Goal: Task Accomplishment & Management: Manage account settings

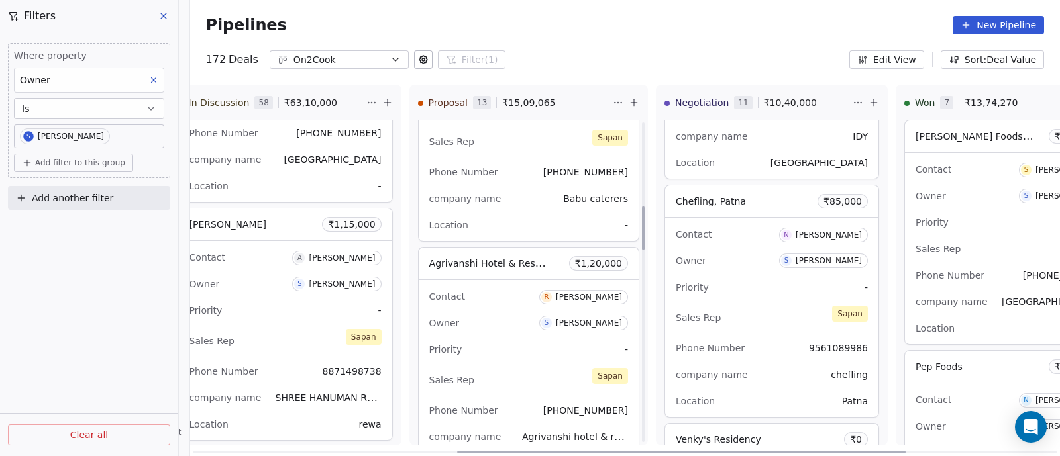
scroll to position [655, 0]
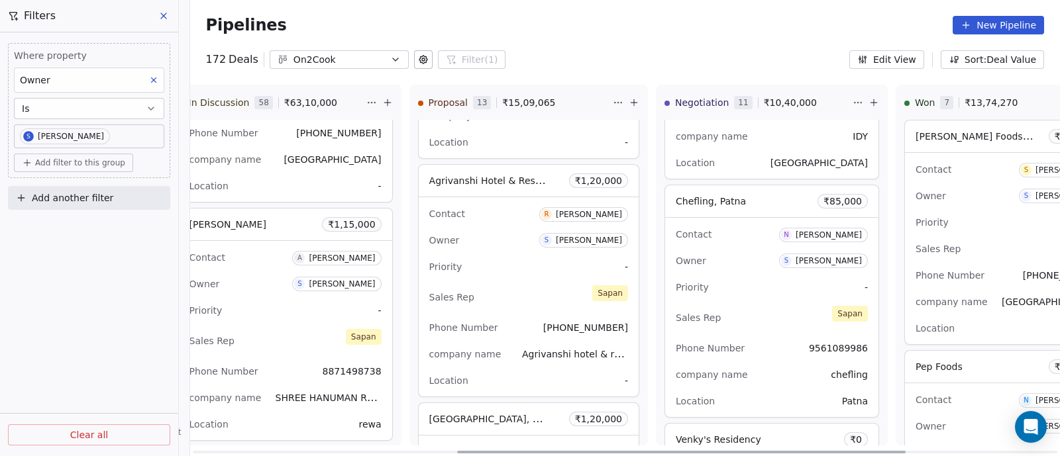
click at [517, 278] on div "Contact [PERSON_NAME] Owner S [PERSON_NAME] Priority - Sales Rep [PERSON_NAME] …" at bounding box center [529, 296] width 220 height 199
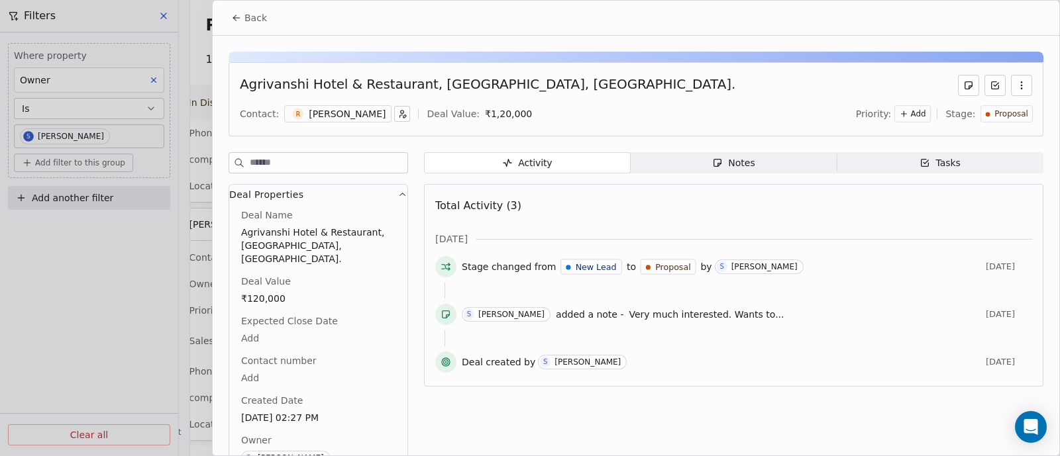
click at [721, 161] on div "Notes" at bounding box center [733, 163] width 42 height 14
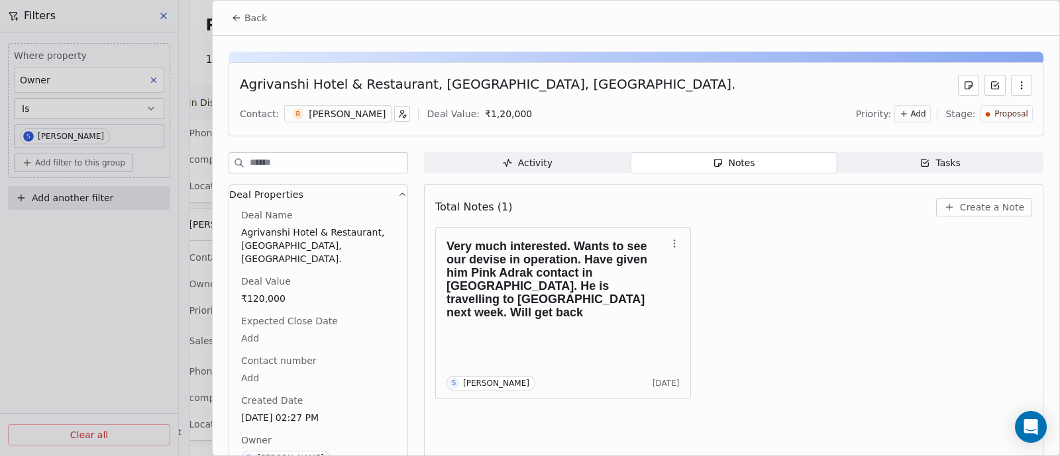
click at [966, 213] on button "Create a Note" at bounding box center [984, 207] width 96 height 19
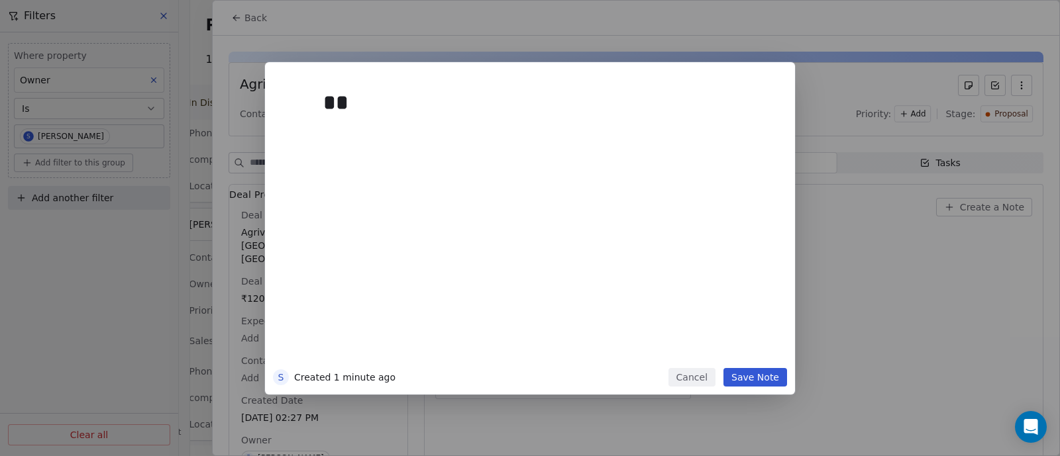
click at [699, 379] on button "Cancel" at bounding box center [691, 377] width 47 height 19
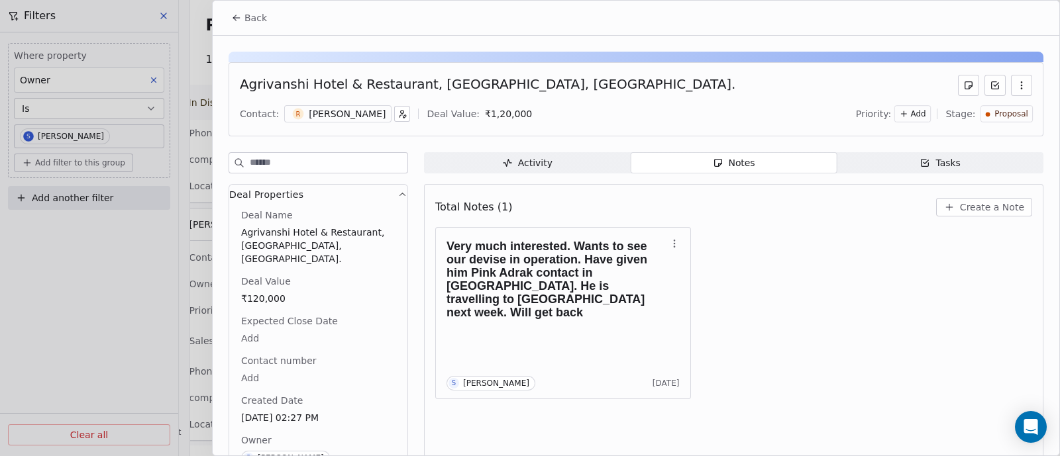
click at [250, 15] on span "Back" at bounding box center [255, 17] width 23 height 13
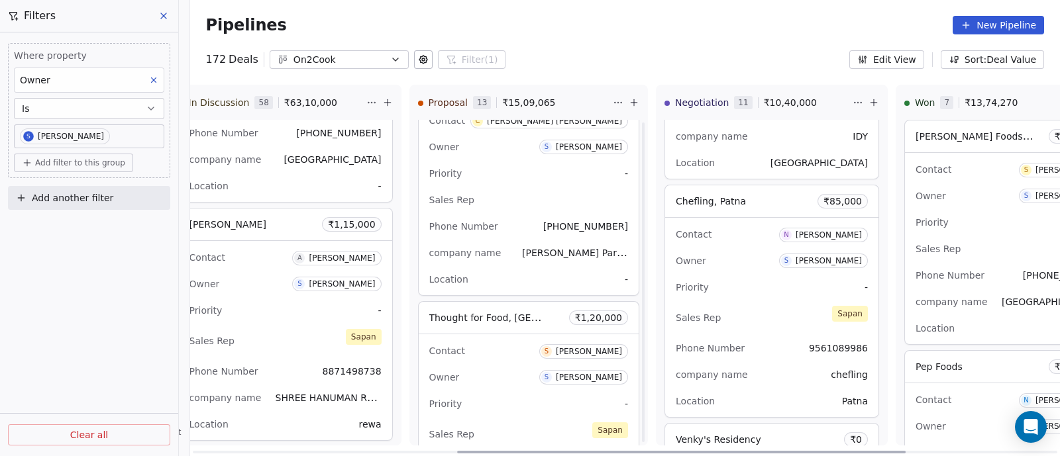
scroll to position [1069, 0]
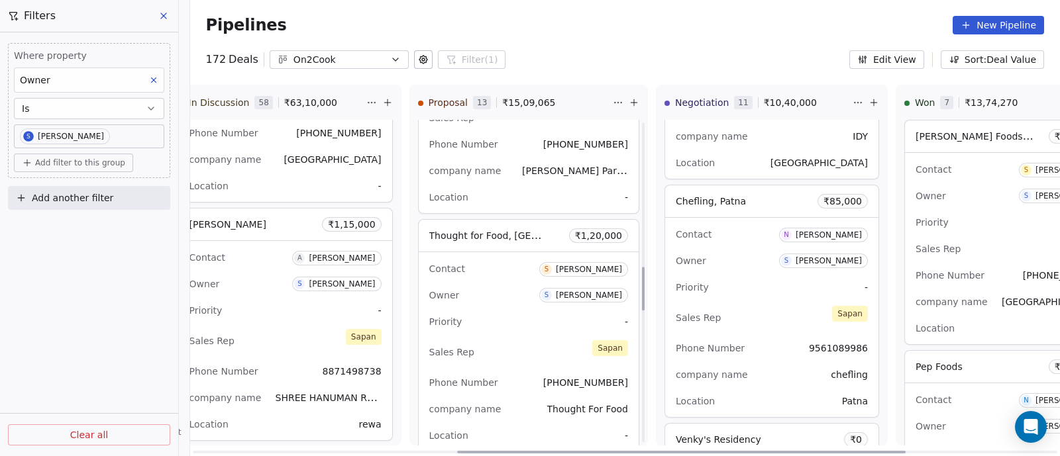
click at [523, 319] on div "Priority -" at bounding box center [528, 321] width 199 height 21
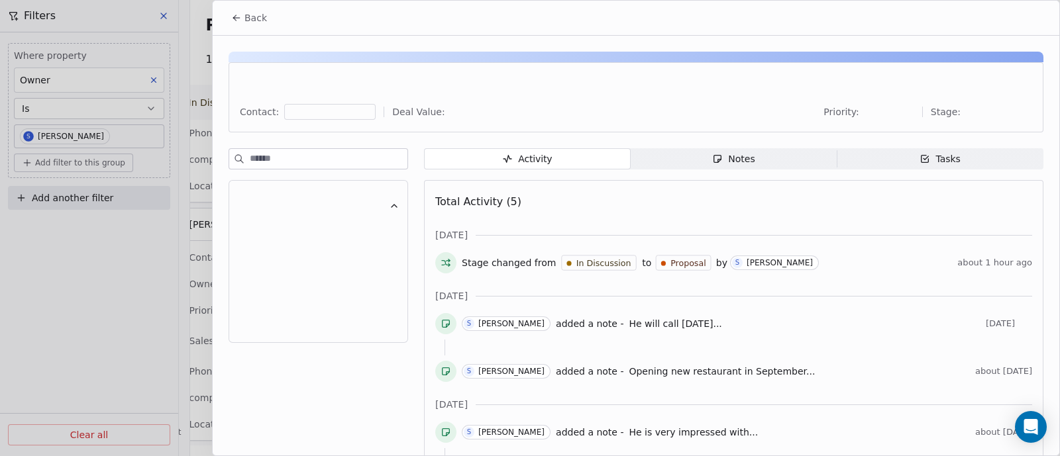
click at [744, 162] on div "Notes" at bounding box center [733, 159] width 42 height 14
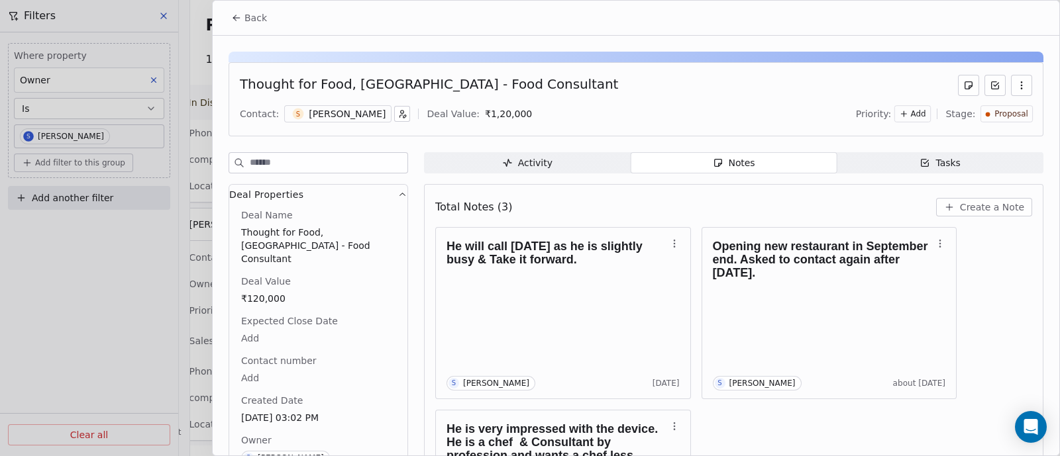
click at [988, 209] on span "Create a Note" at bounding box center [992, 207] width 64 height 13
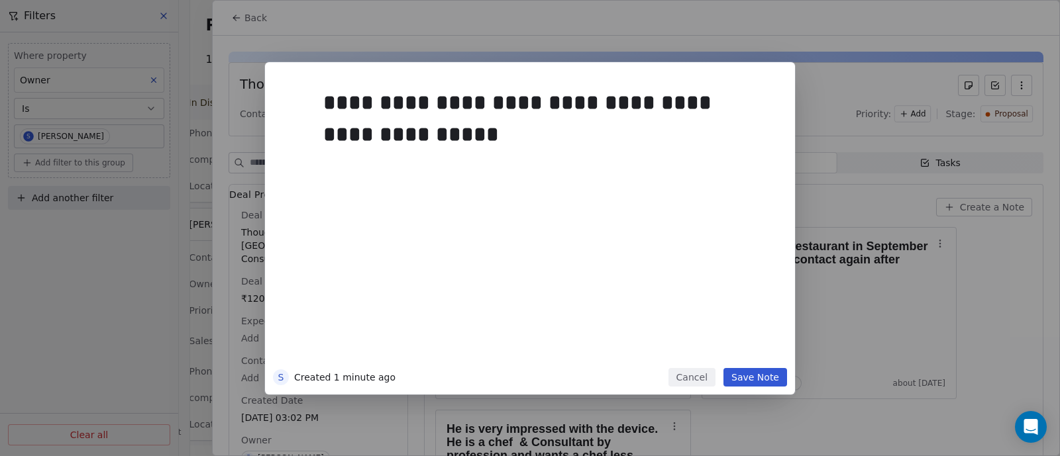
click at [753, 378] on button "Save Note" at bounding box center [755, 377] width 64 height 19
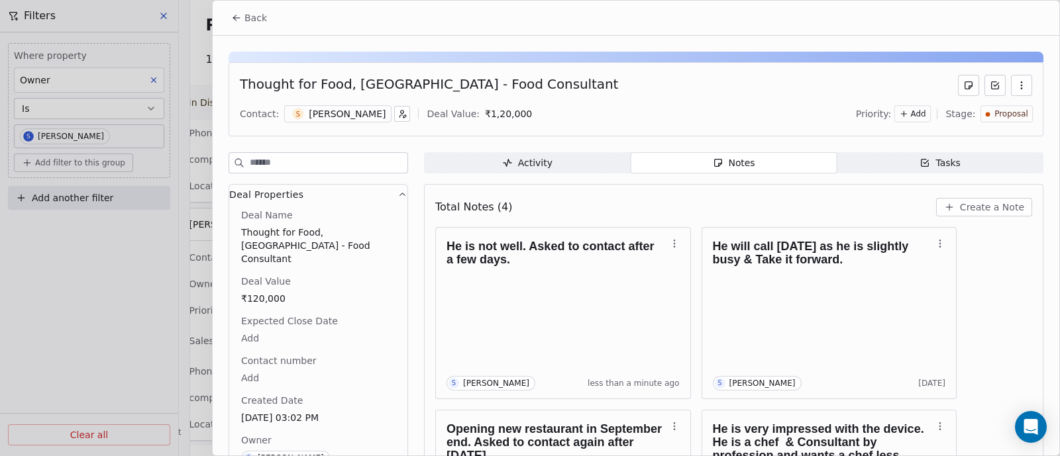
click at [248, 16] on span "Back" at bounding box center [255, 17] width 23 height 13
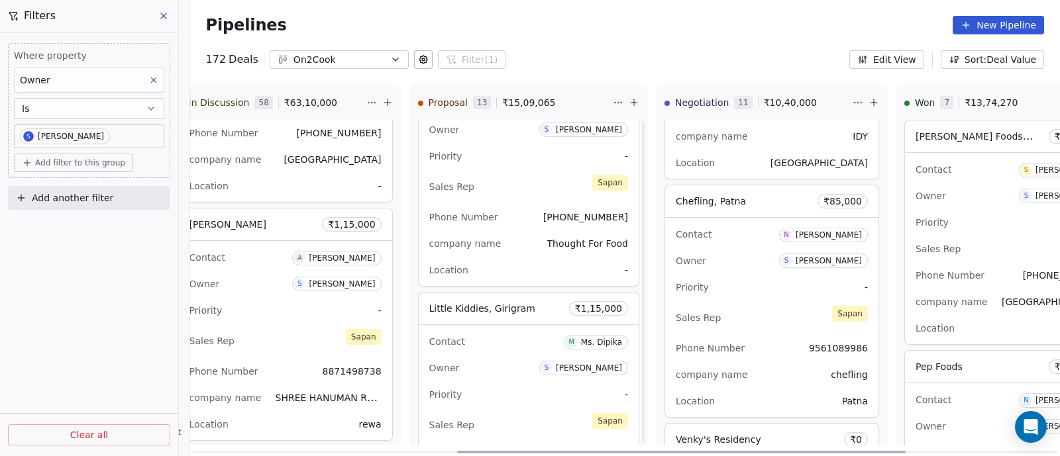
scroll to position [1317, 0]
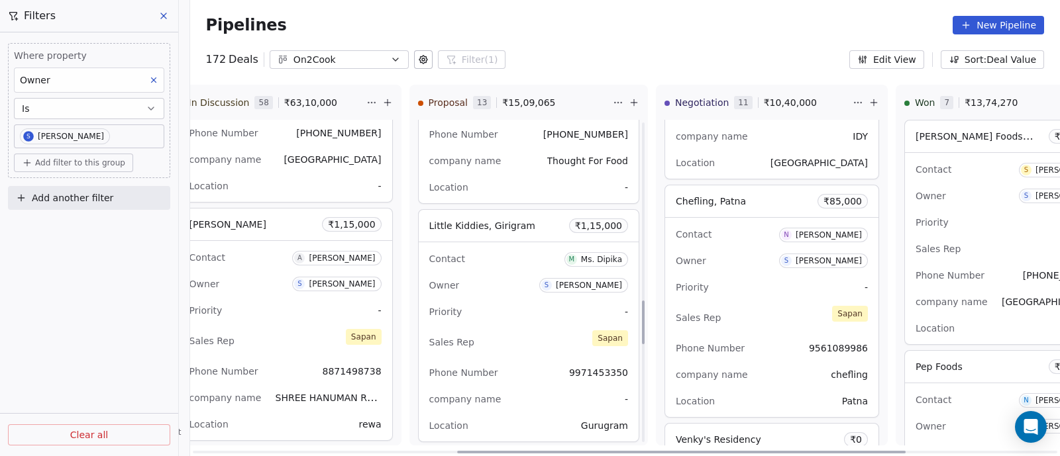
click at [523, 259] on div "Contact M Ms. Dipika" at bounding box center [528, 259] width 199 height 22
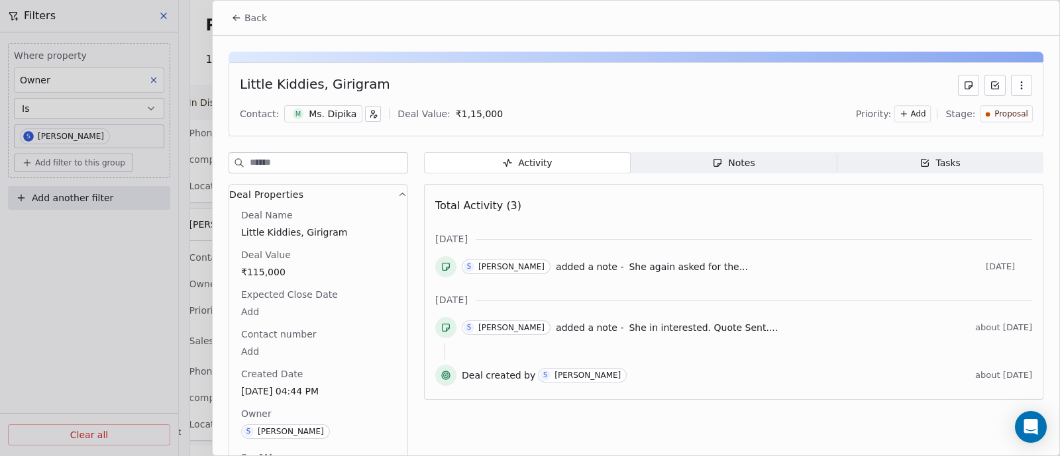
click at [738, 168] on div "Notes" at bounding box center [733, 163] width 42 height 14
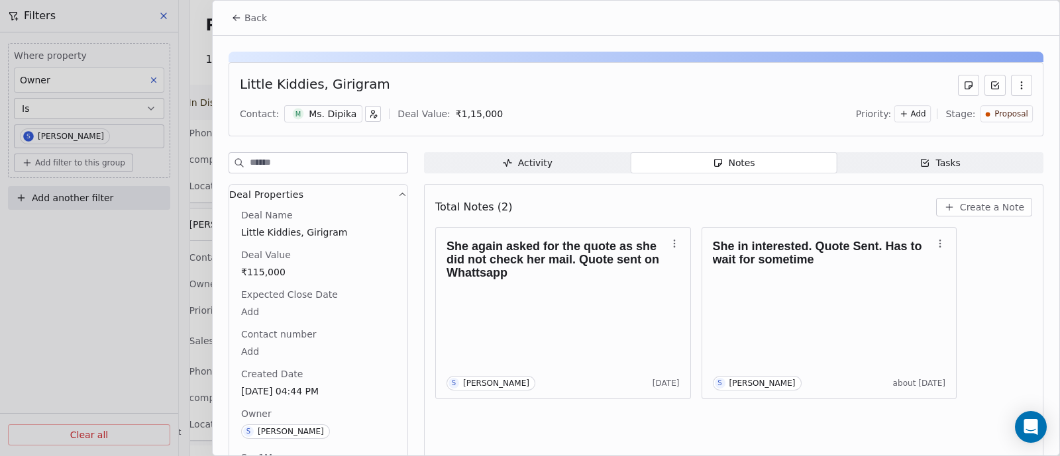
click at [980, 207] on span "Create a Note" at bounding box center [992, 207] width 64 height 13
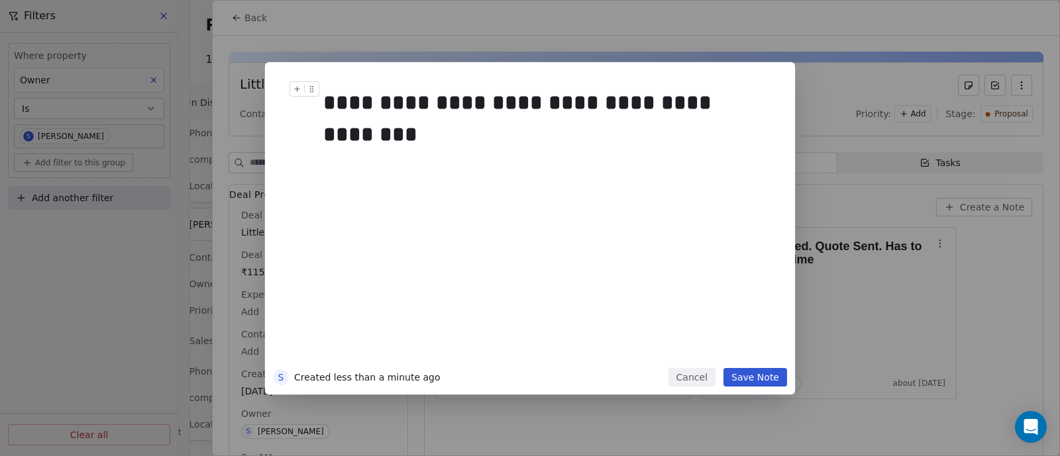
click at [678, 101] on div "**********" at bounding box center [543, 103] width 440 height 32
click at [668, 100] on div "**********" at bounding box center [543, 103] width 440 height 32
click at [718, 103] on div "**********" at bounding box center [543, 103] width 440 height 32
click at [662, 101] on div "**********" at bounding box center [543, 103] width 440 height 32
click at [334, 125] on div "**********" at bounding box center [549, 222] width 453 height 282
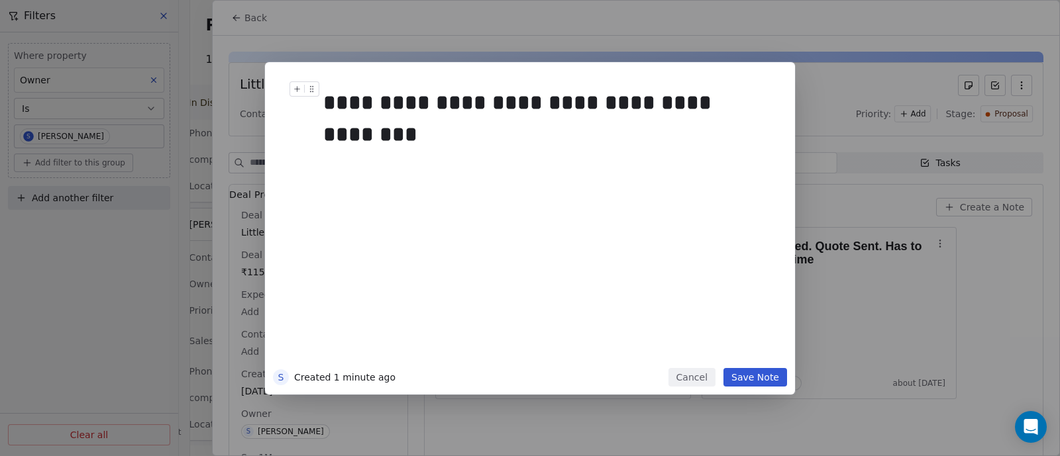
click at [719, 104] on div "**********" at bounding box center [543, 103] width 440 height 32
click at [755, 379] on button "Save Note" at bounding box center [755, 377] width 64 height 19
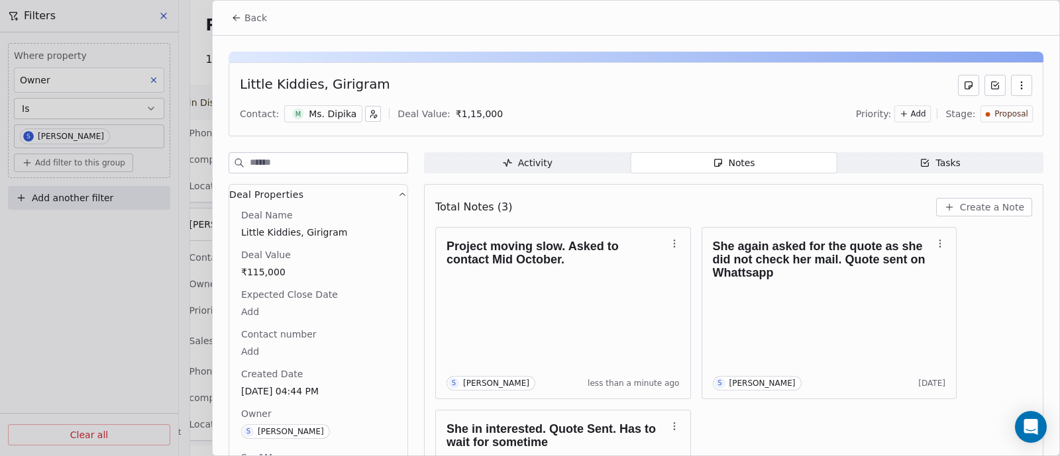
click at [249, 18] on span "Back" at bounding box center [255, 17] width 23 height 13
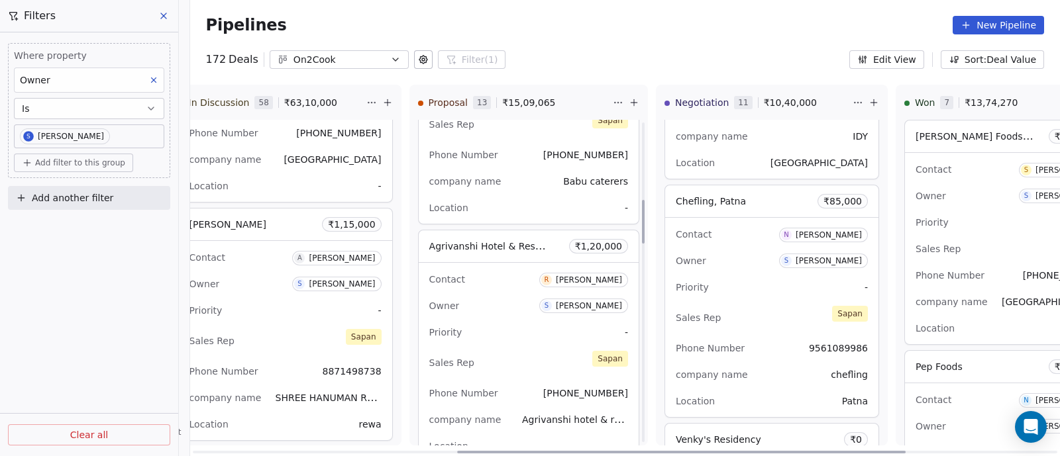
scroll to position [572, 0]
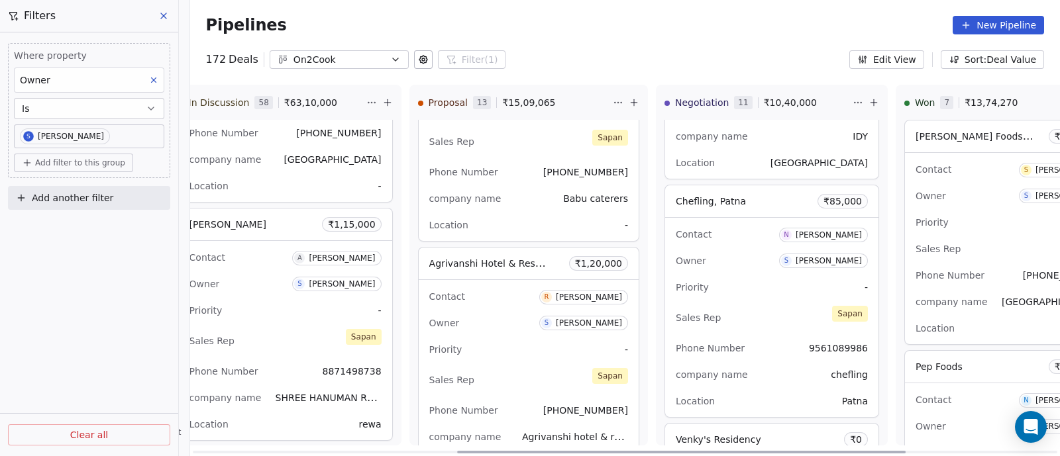
click at [513, 326] on div "Owner S [PERSON_NAME]" at bounding box center [528, 323] width 199 height 21
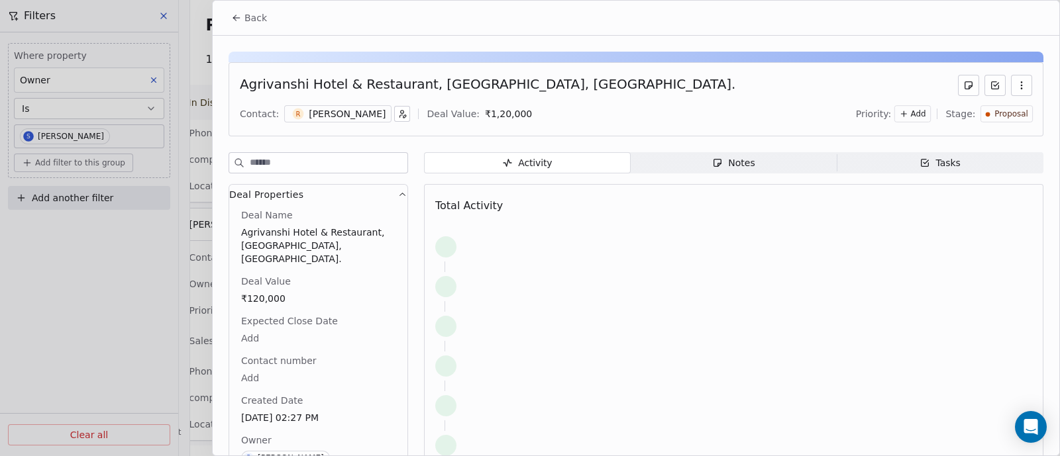
click at [725, 164] on div "Notes" at bounding box center [733, 163] width 42 height 14
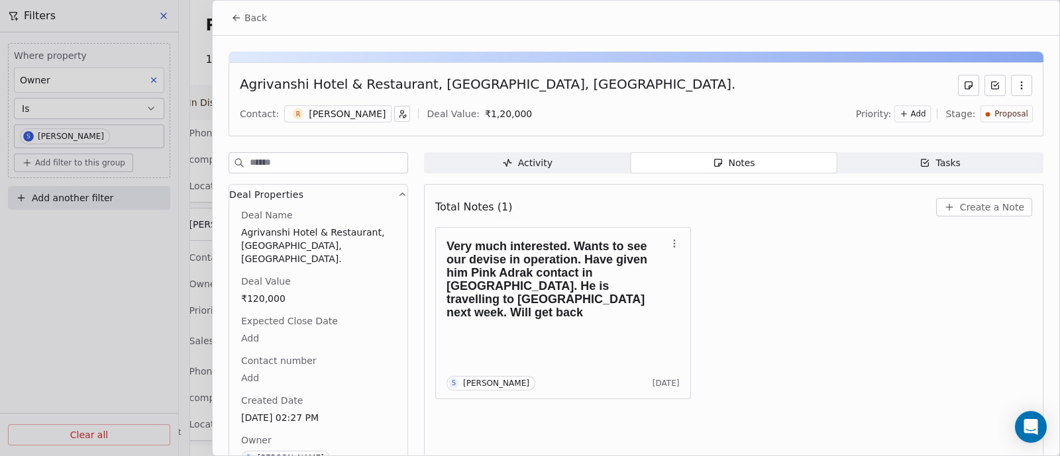
click at [960, 203] on span "Create a Note" at bounding box center [992, 207] width 64 height 13
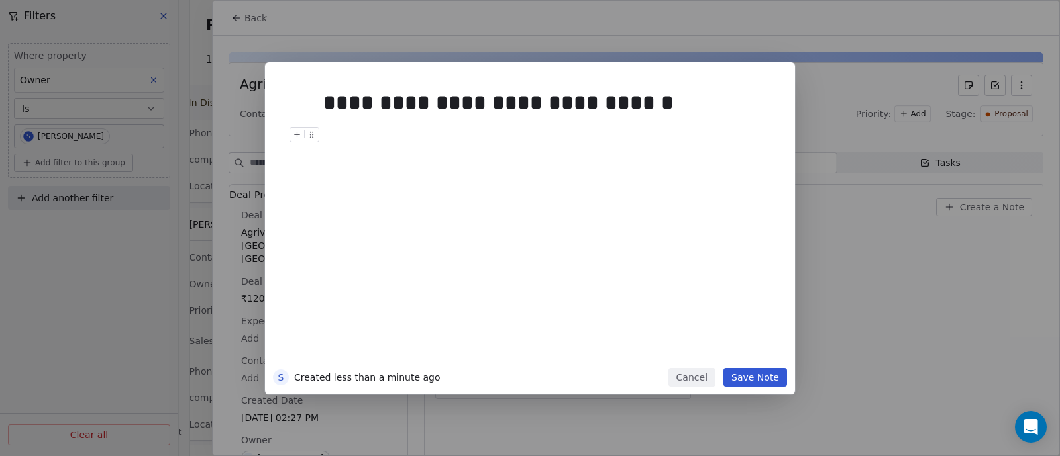
click at [759, 376] on button "Save Note" at bounding box center [755, 377] width 64 height 19
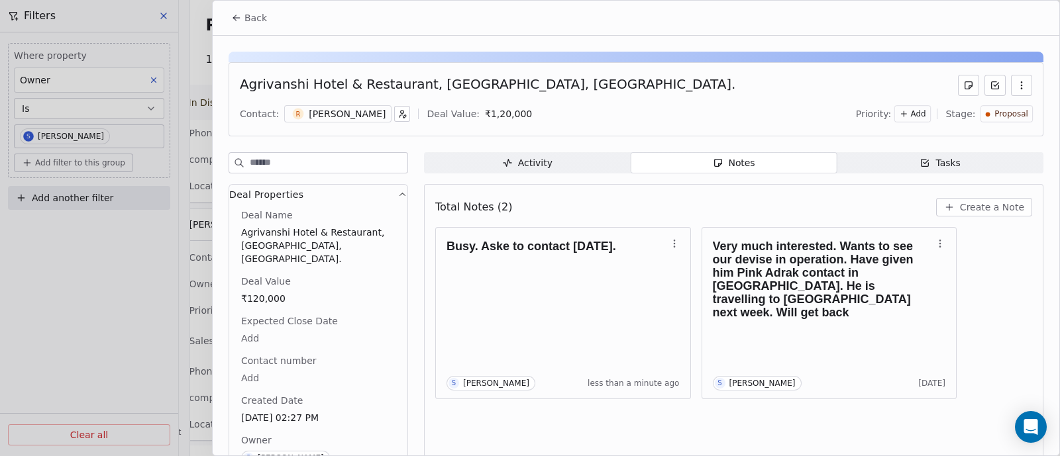
click at [256, 24] on span "Back" at bounding box center [255, 17] width 23 height 13
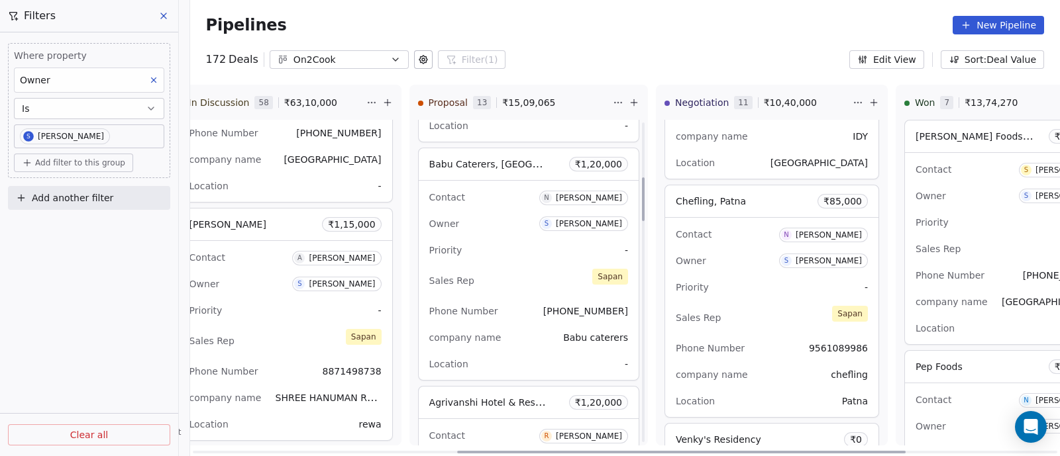
scroll to position [407, 0]
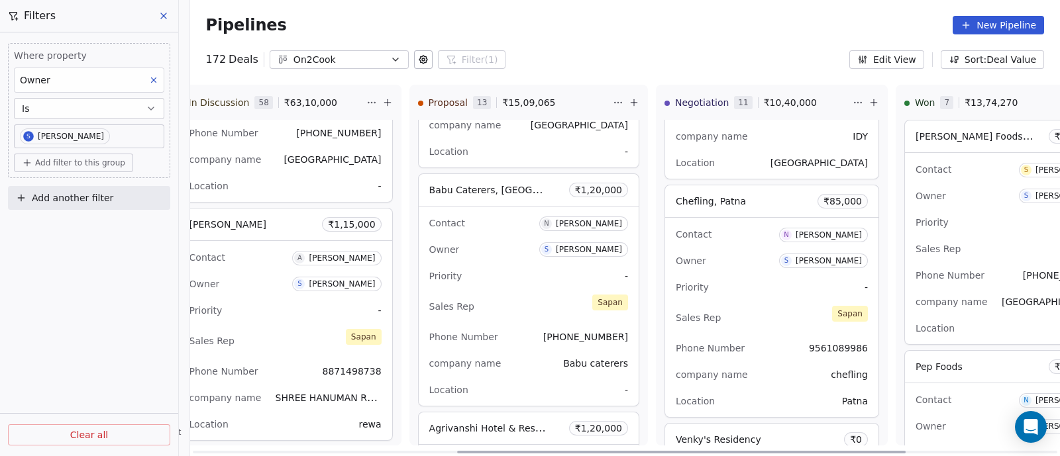
click at [499, 280] on div "Priority -" at bounding box center [528, 276] width 199 height 21
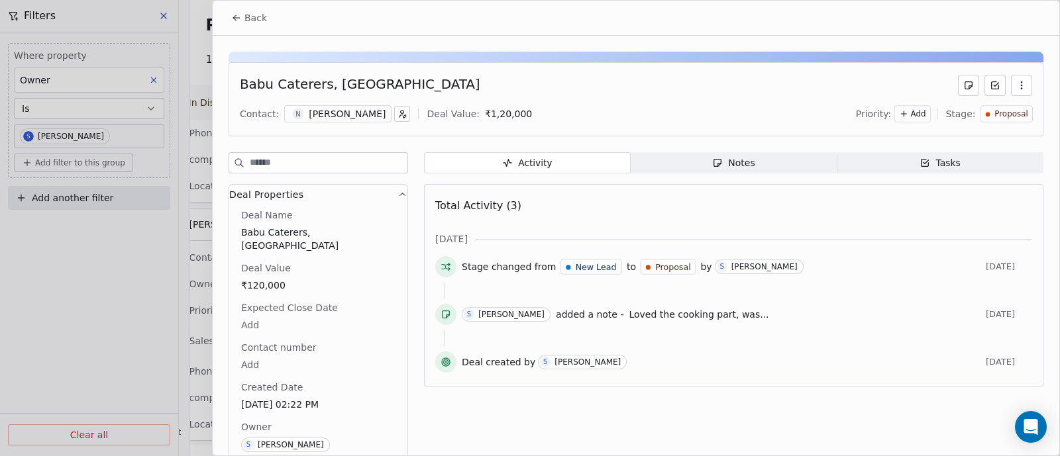
click at [744, 167] on div "Notes" at bounding box center [733, 163] width 42 height 14
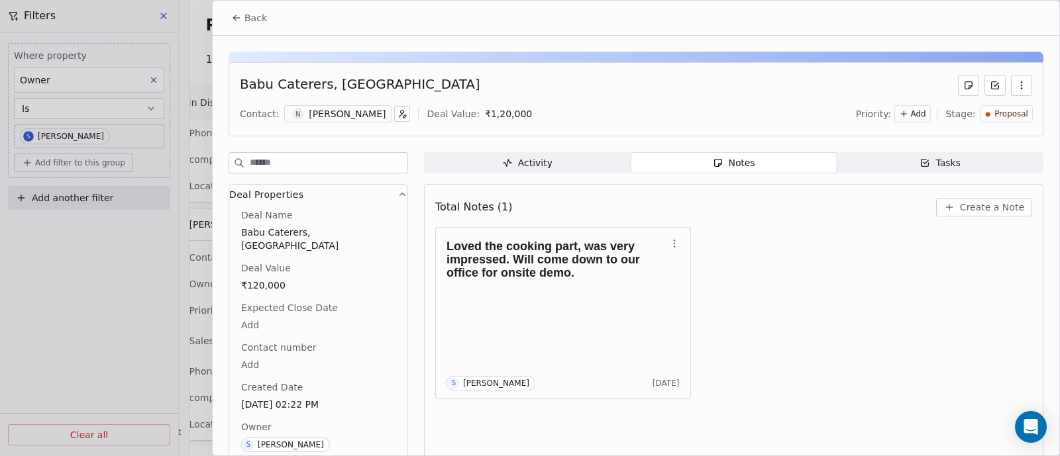
click at [259, 23] on span "Back" at bounding box center [255, 17] width 23 height 13
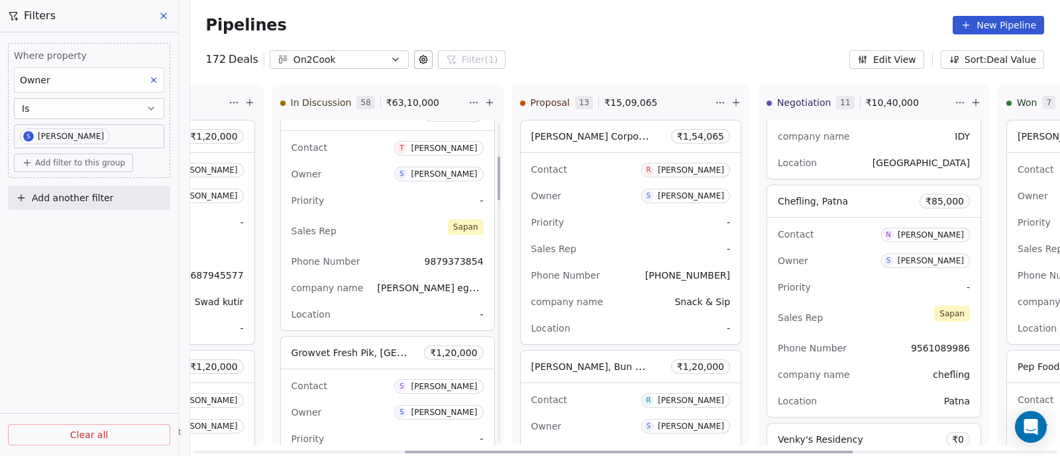
scroll to position [331, 0]
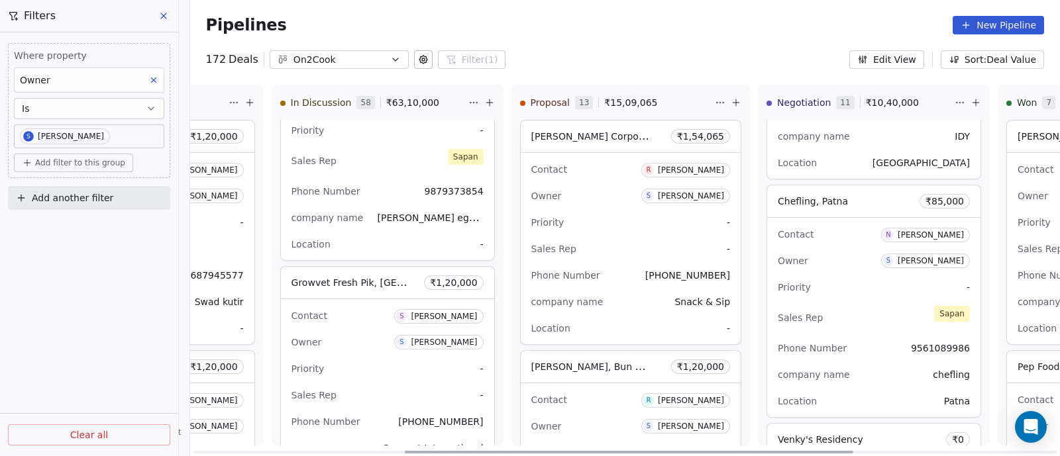
click at [366, 343] on div "Owner S [PERSON_NAME]" at bounding box center [387, 342] width 192 height 21
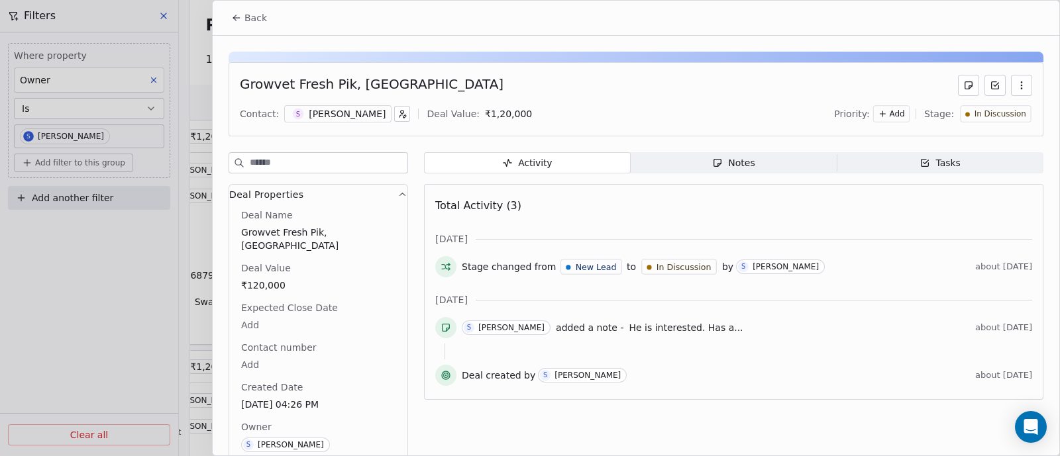
click at [733, 161] on div "Notes" at bounding box center [733, 163] width 42 height 14
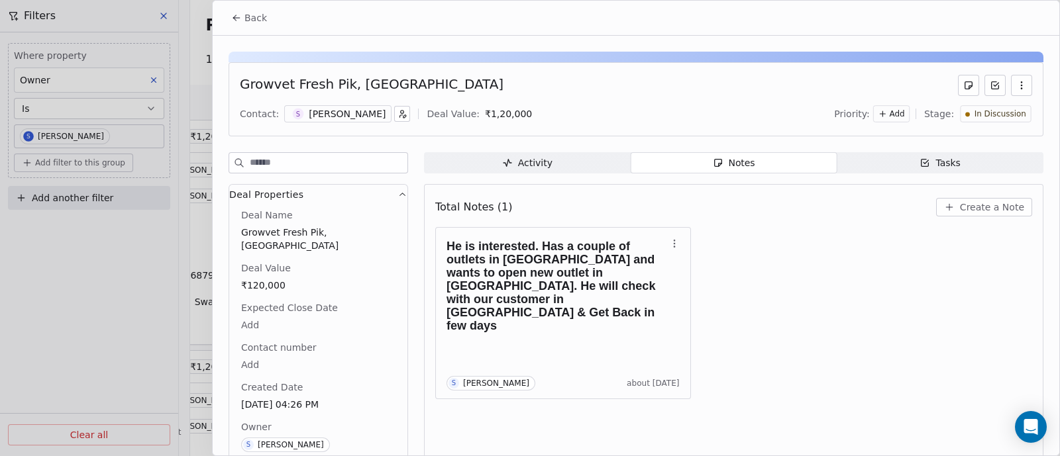
click at [972, 207] on span "Create a Note" at bounding box center [992, 207] width 64 height 13
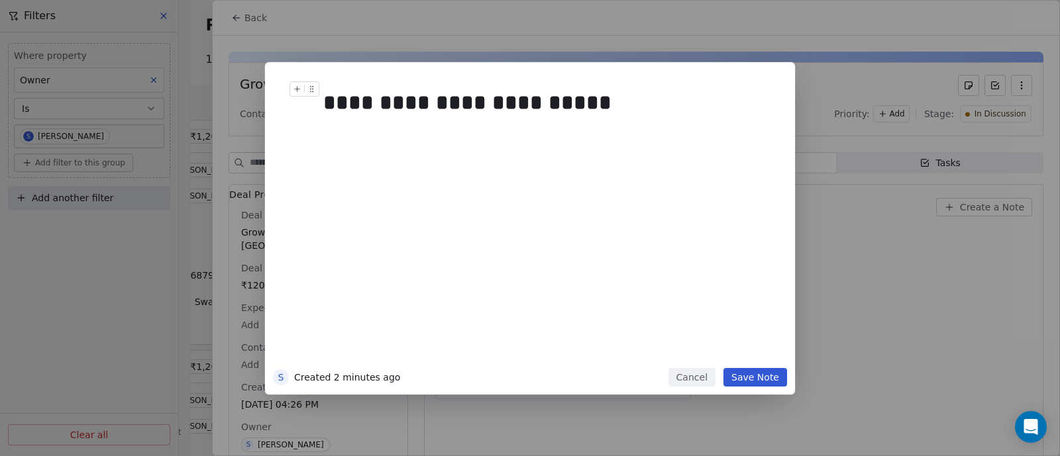
click at [424, 101] on div "**********" at bounding box center [543, 103] width 440 height 32
click at [593, 102] on div "**********" at bounding box center [543, 103] width 440 height 32
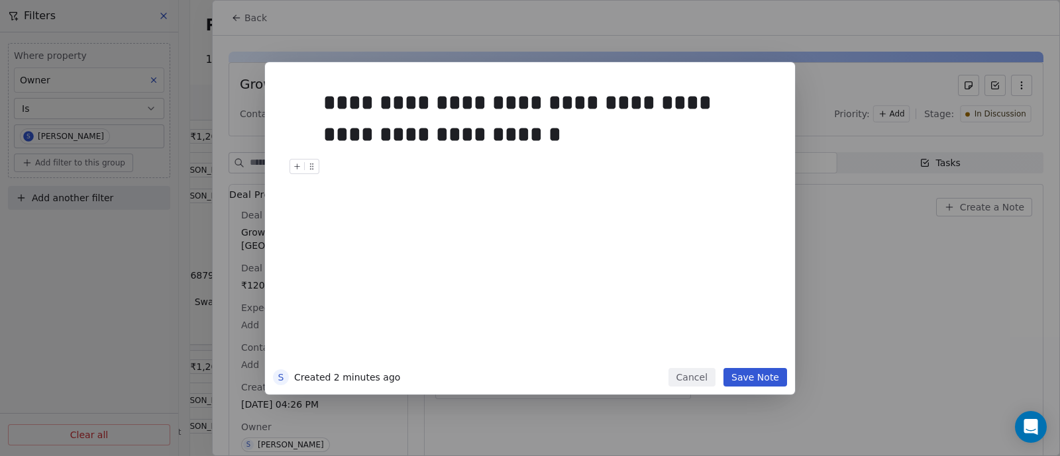
click at [749, 378] on button "Save Note" at bounding box center [755, 377] width 64 height 19
